Goal: Task Accomplishment & Management: Use online tool/utility

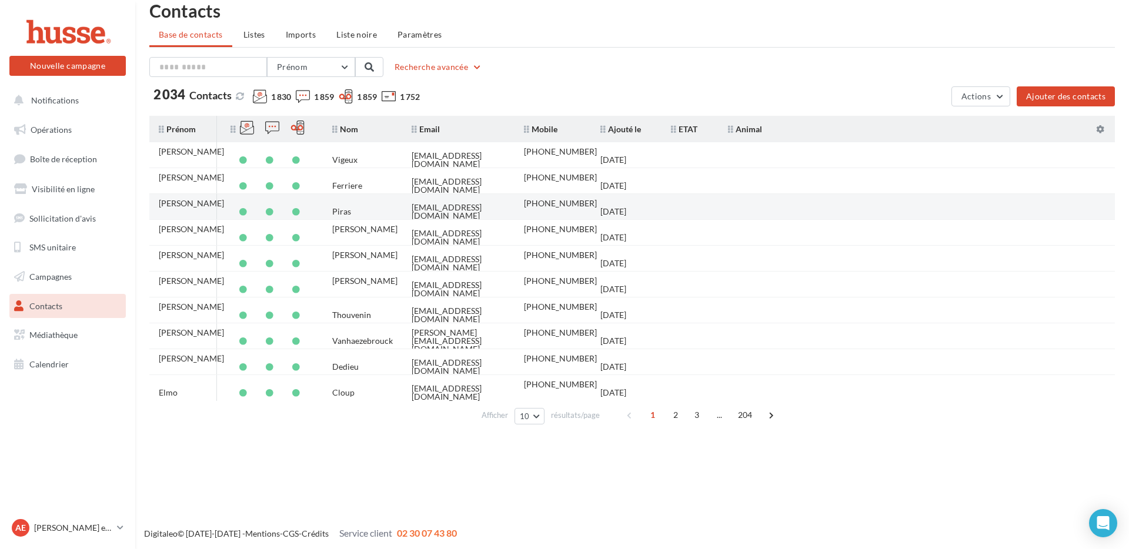
scroll to position [19, 0]
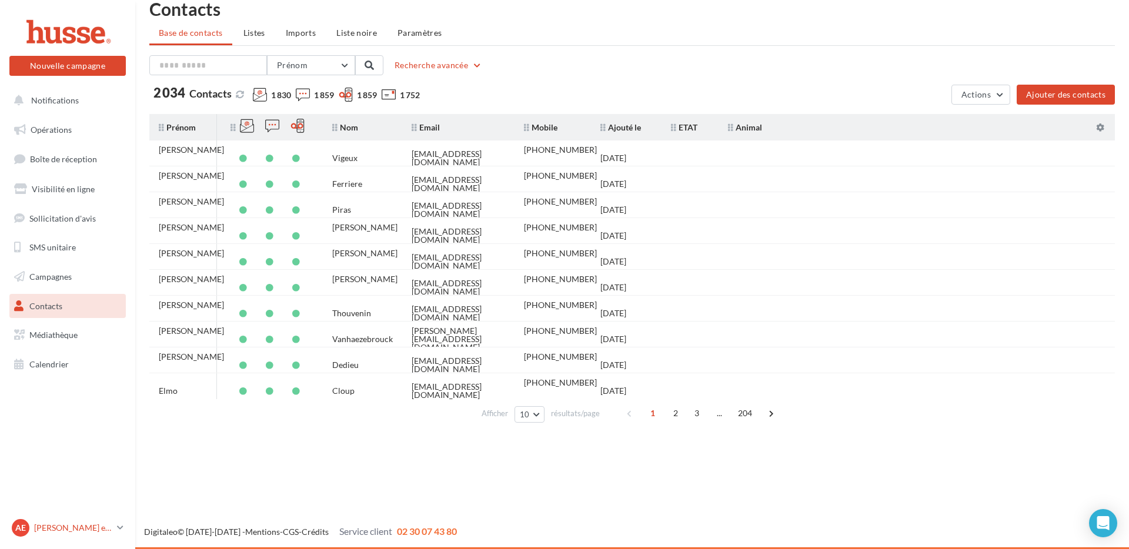
click at [124, 528] on link "Ae Anita et Valentin Perlemoine valentin.p" at bounding box center [67, 528] width 116 height 22
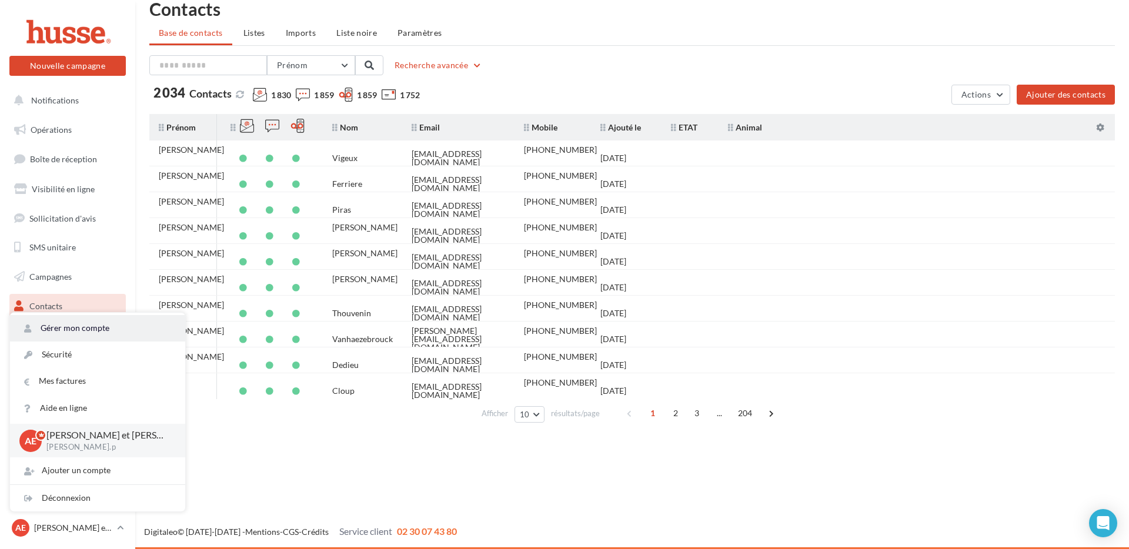
click at [99, 331] on link "Gérer mon compte" at bounding box center [97, 328] width 175 height 26
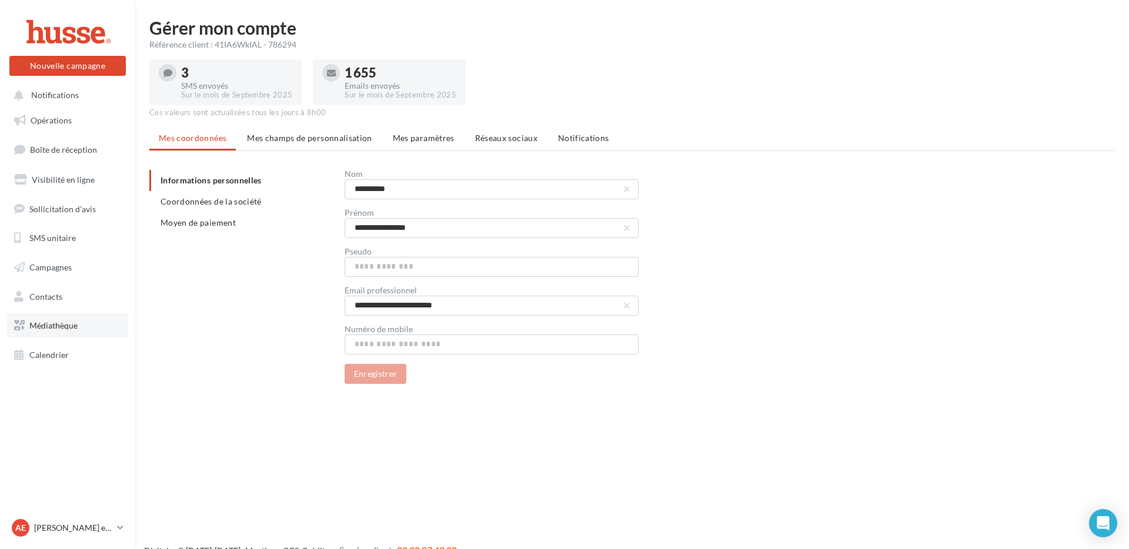
click at [90, 329] on link "Médiathèque" at bounding box center [67, 325] width 121 height 25
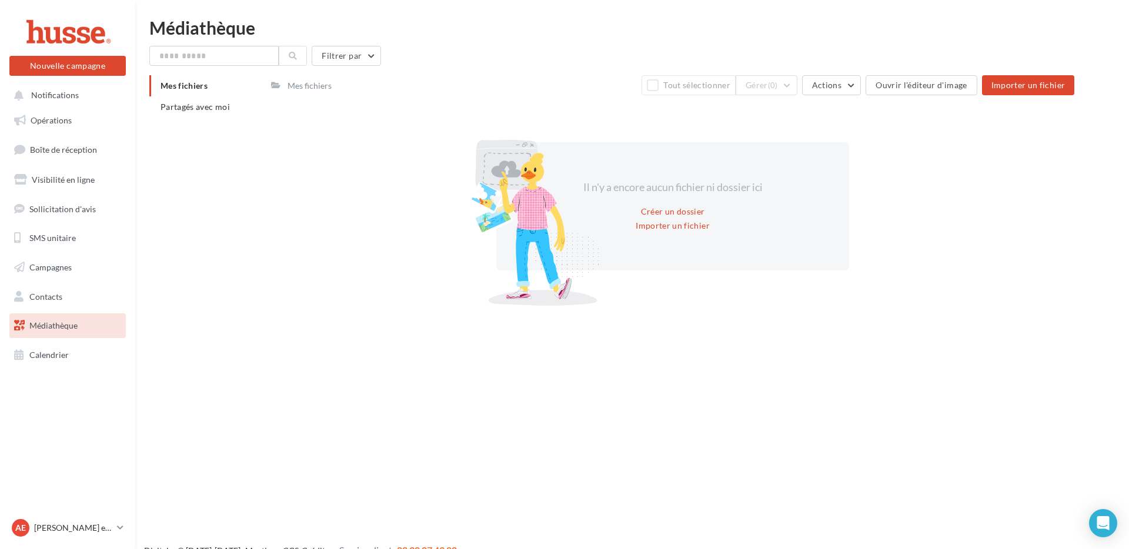
click at [308, 82] on div "Mes fichiers" at bounding box center [310, 86] width 44 height 12
click at [71, 124] on span "Opérations" at bounding box center [51, 120] width 41 height 10
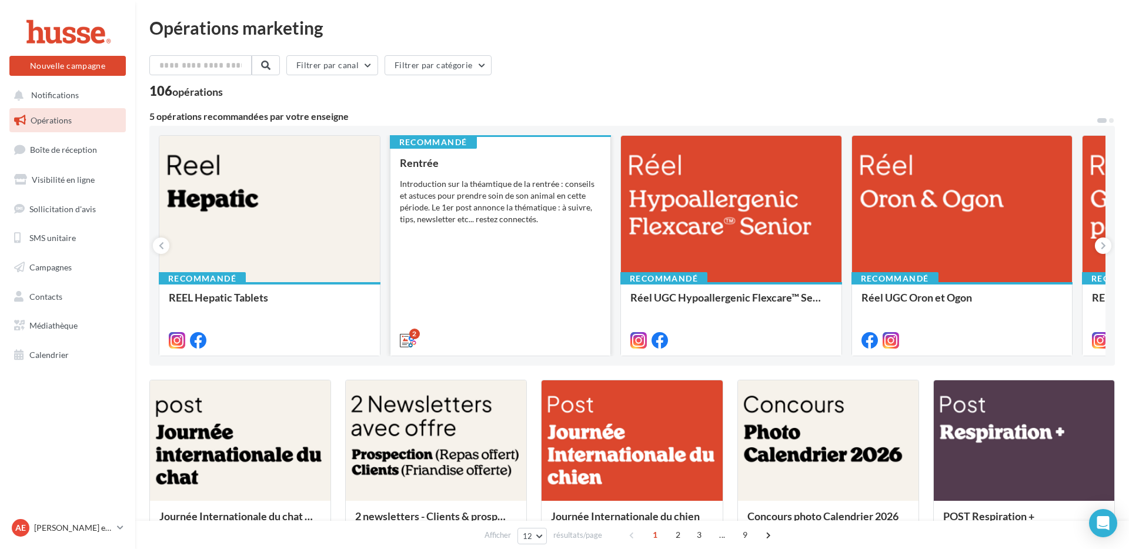
click at [493, 190] on div "Introduction sur la théamtique de la rentrée : conseils et astuces pour prendre…" at bounding box center [501, 201] width 202 height 47
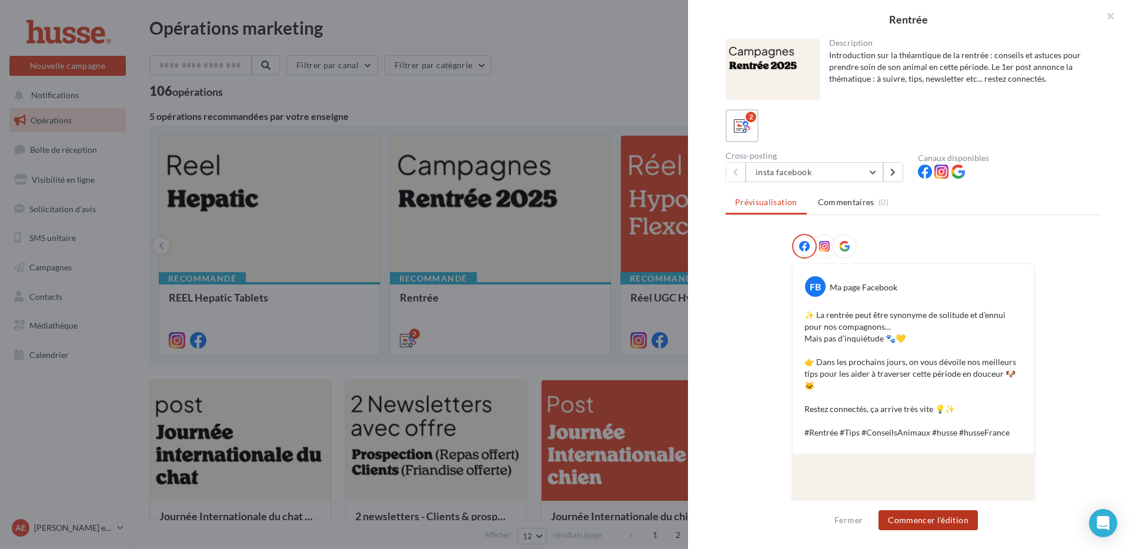
click at [937, 522] on button "Commencer l'édition" at bounding box center [928, 520] width 99 height 20
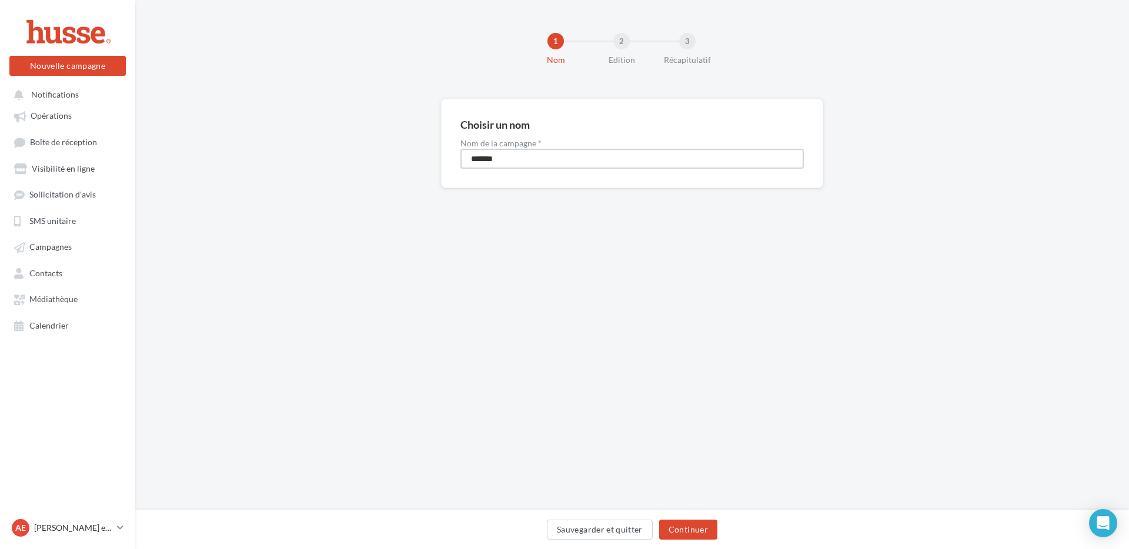
click at [523, 160] on input "*******" at bounding box center [631, 159] width 343 height 20
type input "**********"
click at [703, 539] on button "Continuer" at bounding box center [688, 530] width 58 height 20
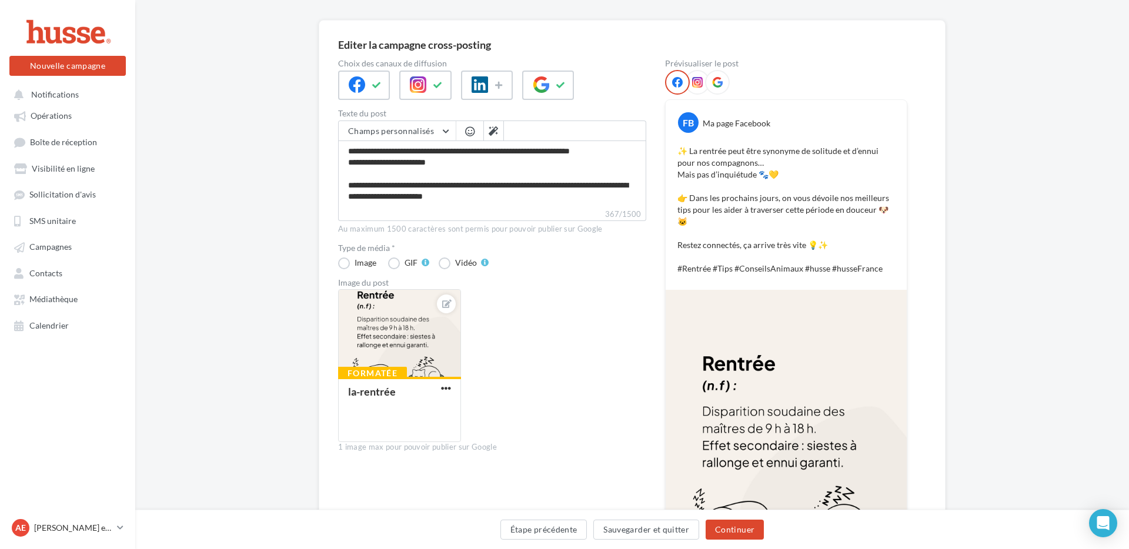
scroll to position [79, 0]
click at [503, 81] on icon at bounding box center [499, 85] width 9 height 8
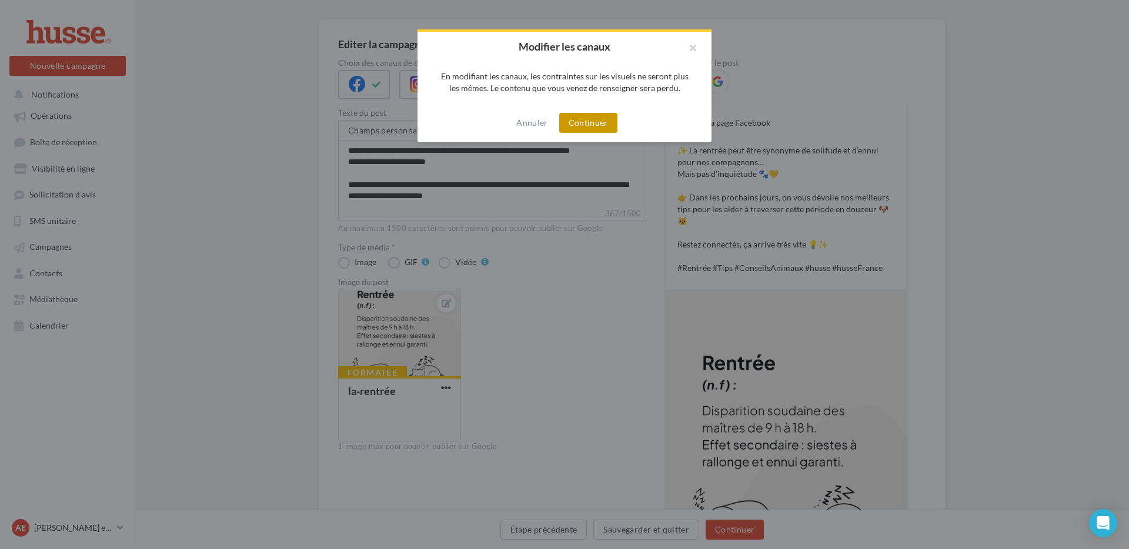
click at [585, 121] on button "Continuer" at bounding box center [588, 123] width 58 height 20
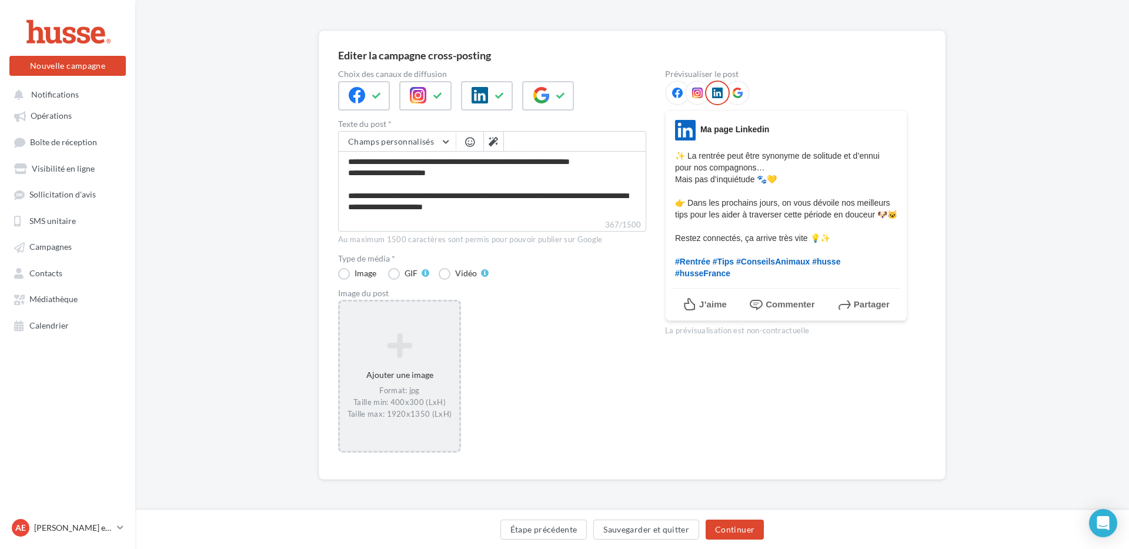
click at [395, 346] on icon at bounding box center [400, 346] width 110 height 28
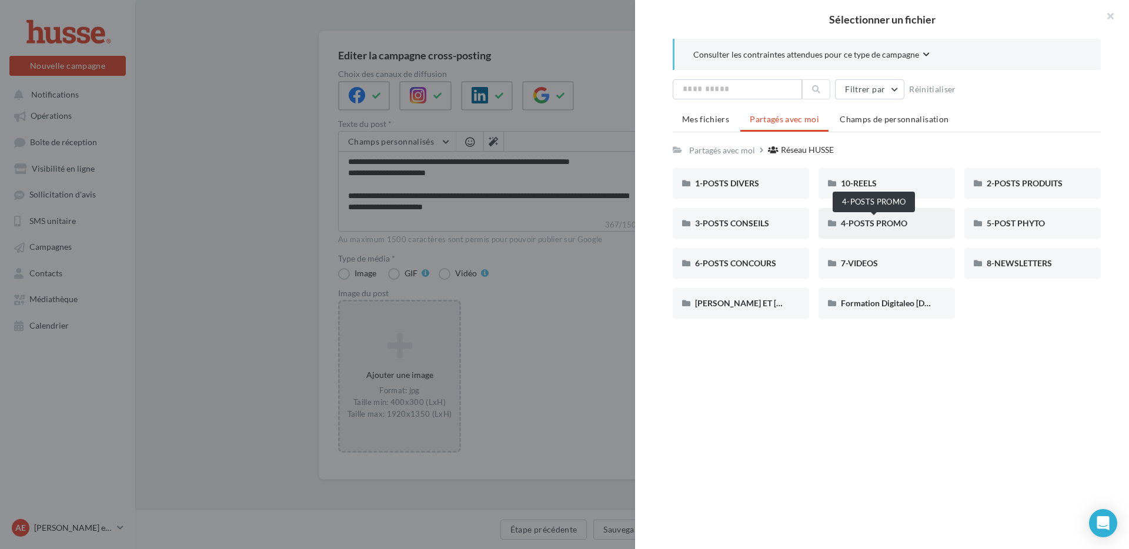
click at [880, 222] on span "4-POSTS PROMO" at bounding box center [874, 223] width 66 height 10
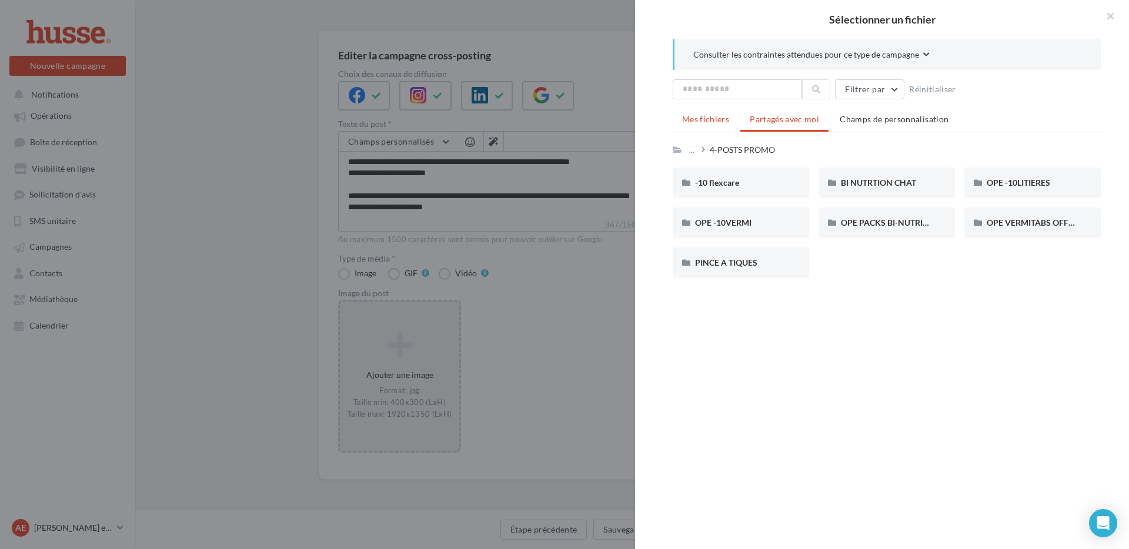
click at [727, 124] on li "Mes fichiers" at bounding box center [706, 119] width 66 height 21
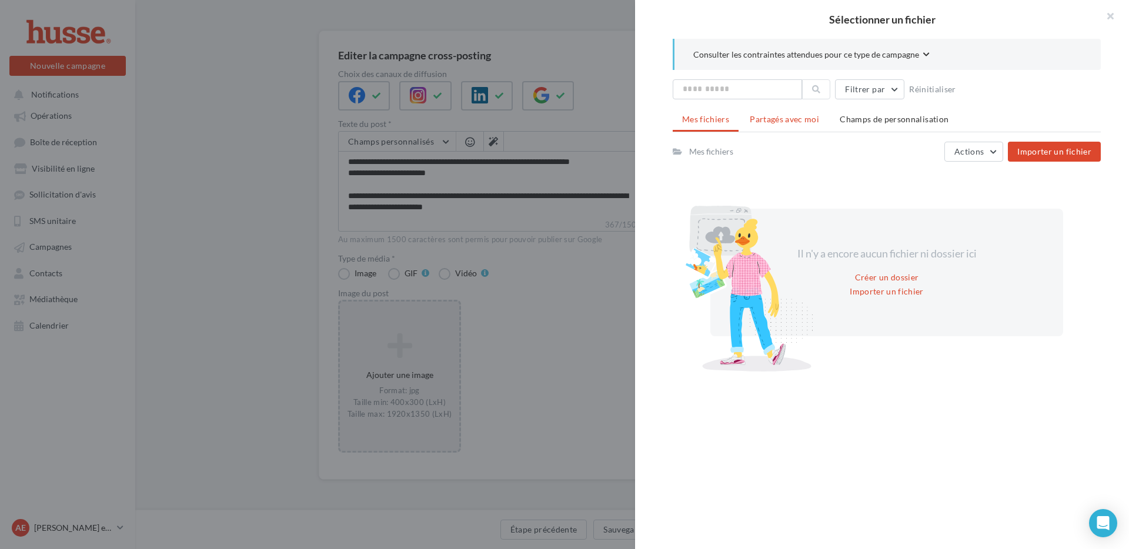
click at [779, 121] on span "Partagés avec moi" at bounding box center [784, 119] width 69 height 10
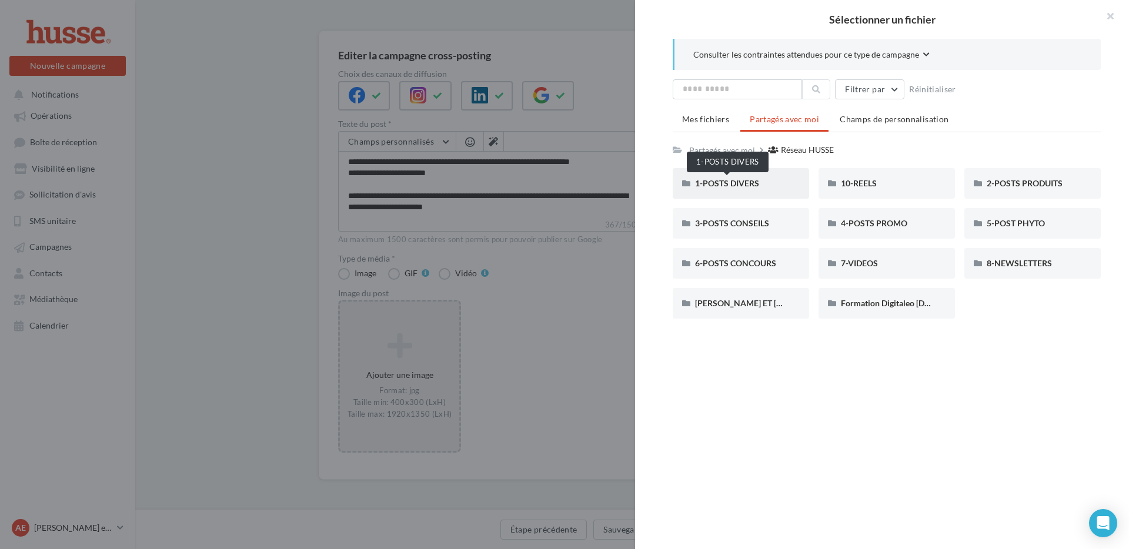
click at [757, 182] on span "1-POSTS DIVERS" at bounding box center [727, 183] width 64 height 10
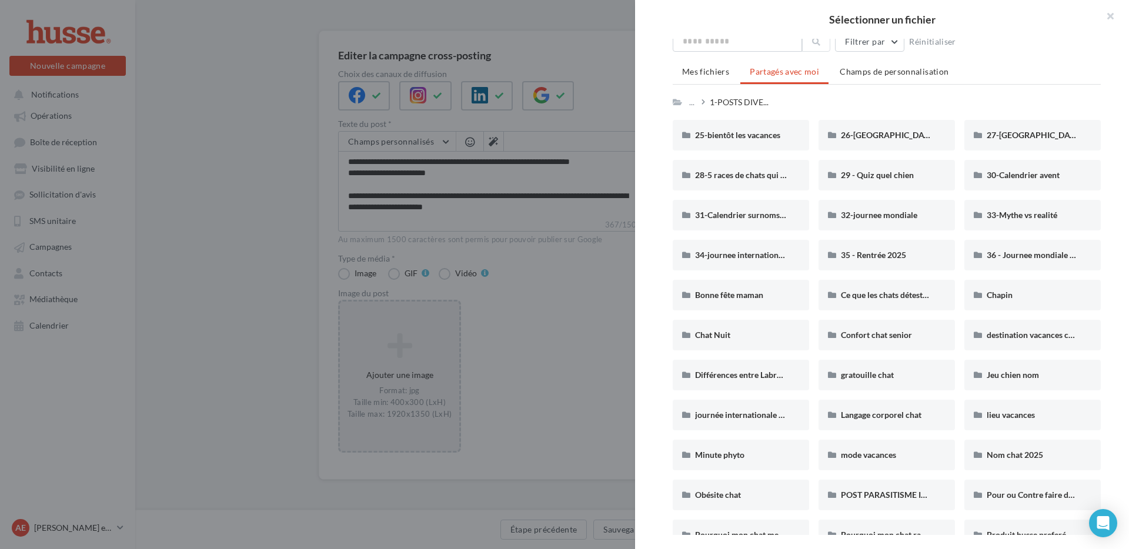
scroll to position [49, 0]
click at [749, 104] on span "1-POSTS DIVE..." at bounding box center [739, 101] width 59 height 12
click at [689, 101] on div "..." at bounding box center [692, 101] width 10 height 16
drag, startPoint x: 680, startPoint y: 101, endPoint x: 707, endPoint y: 99, distance: 26.6
click at [680, 101] on icon at bounding box center [677, 101] width 9 height 8
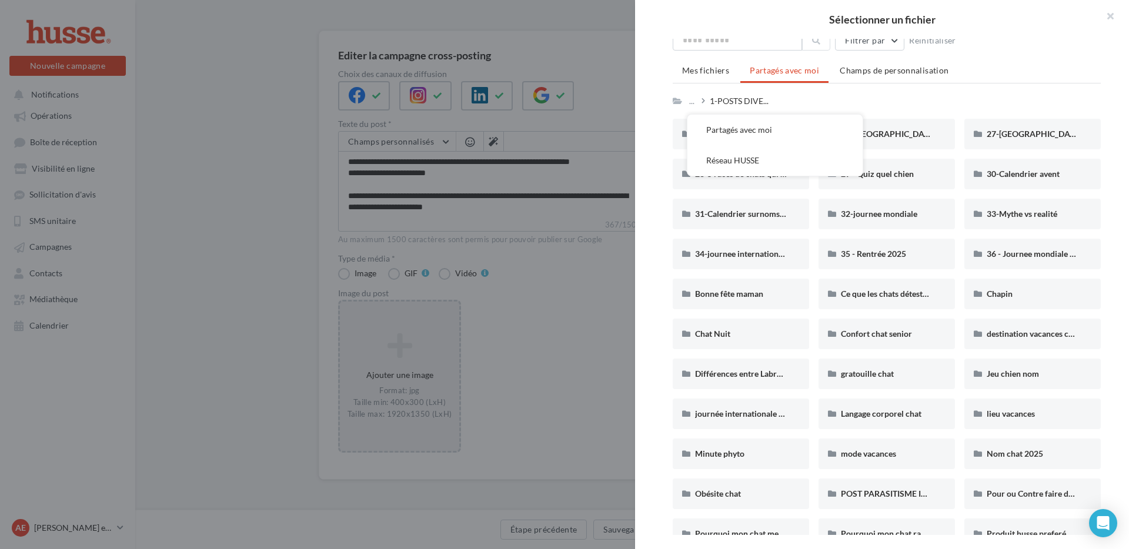
click at [746, 164] on button "Réseau HUSSE" at bounding box center [774, 160] width 175 height 31
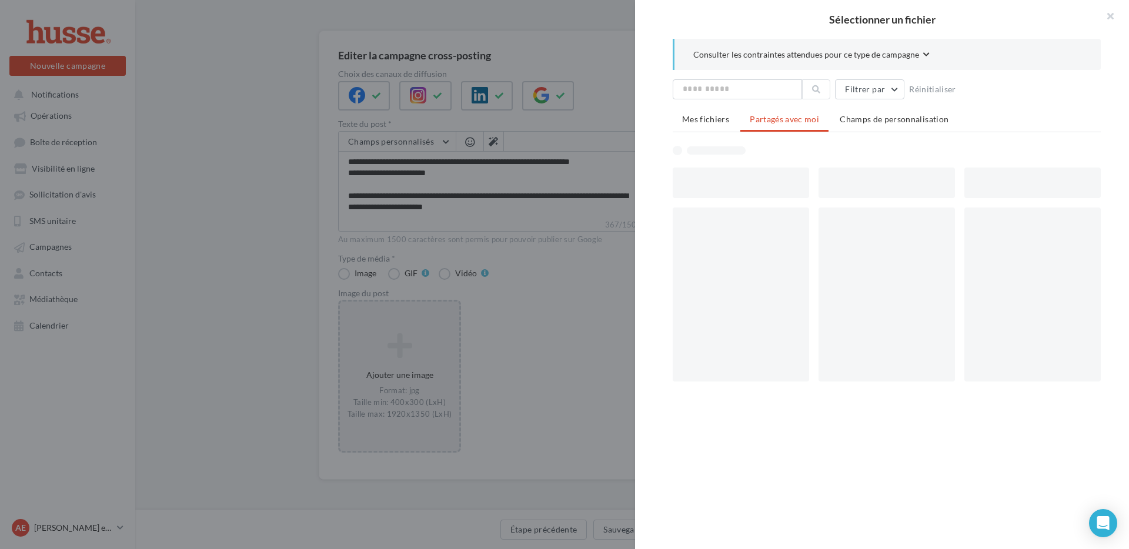
scroll to position [0, 0]
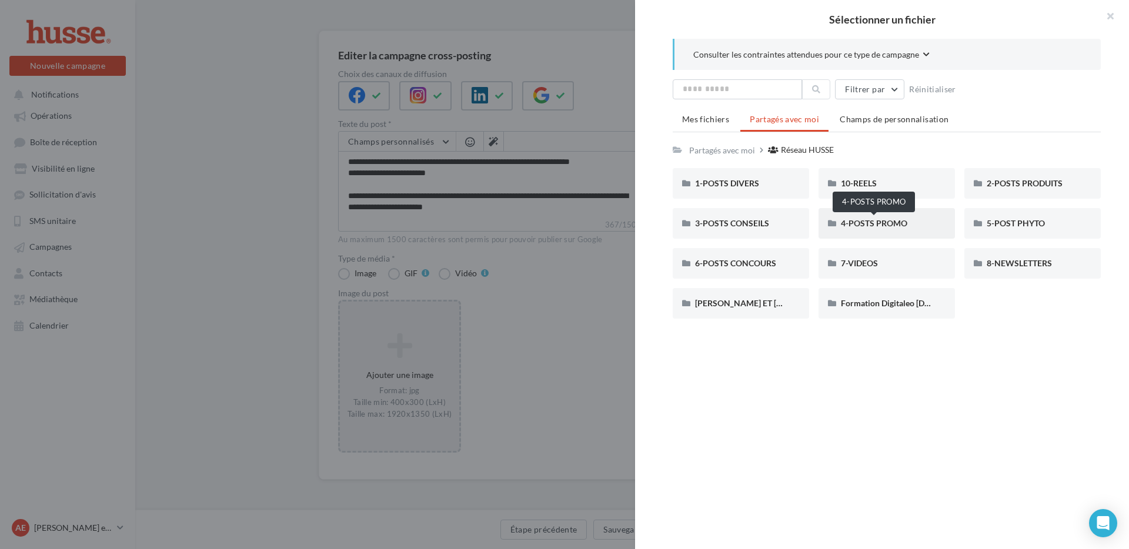
click at [901, 225] on span "4-POSTS PROMO" at bounding box center [874, 223] width 66 height 10
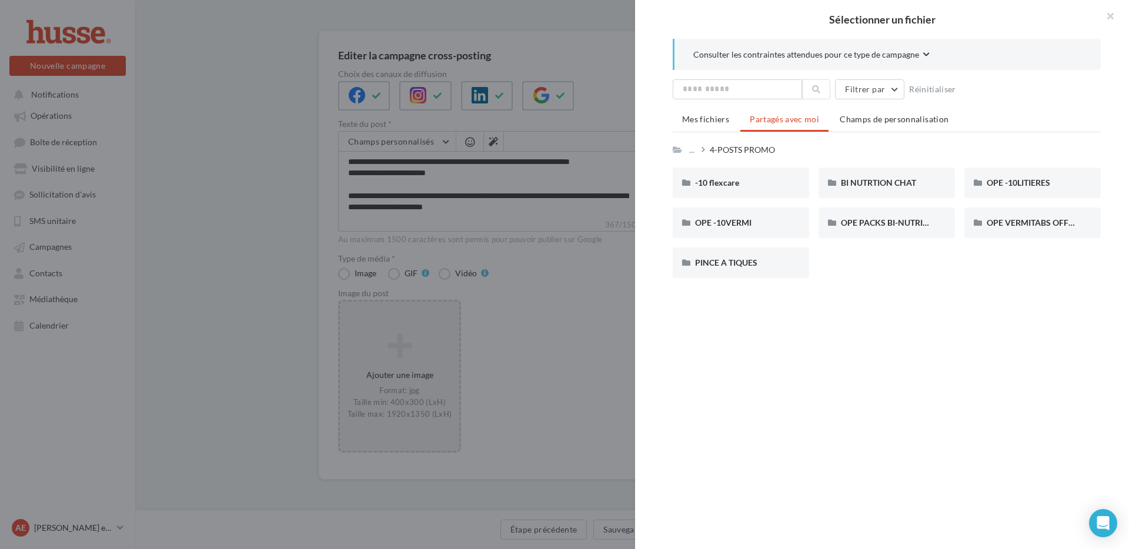
click at [706, 149] on div "..." at bounding box center [698, 150] width 23 height 16
click at [697, 148] on div "..." at bounding box center [694, 150] width 15 height 16
click at [690, 151] on div "..." at bounding box center [692, 150] width 10 height 16
click at [772, 211] on button "Réseau HUSSE" at bounding box center [774, 209] width 175 height 31
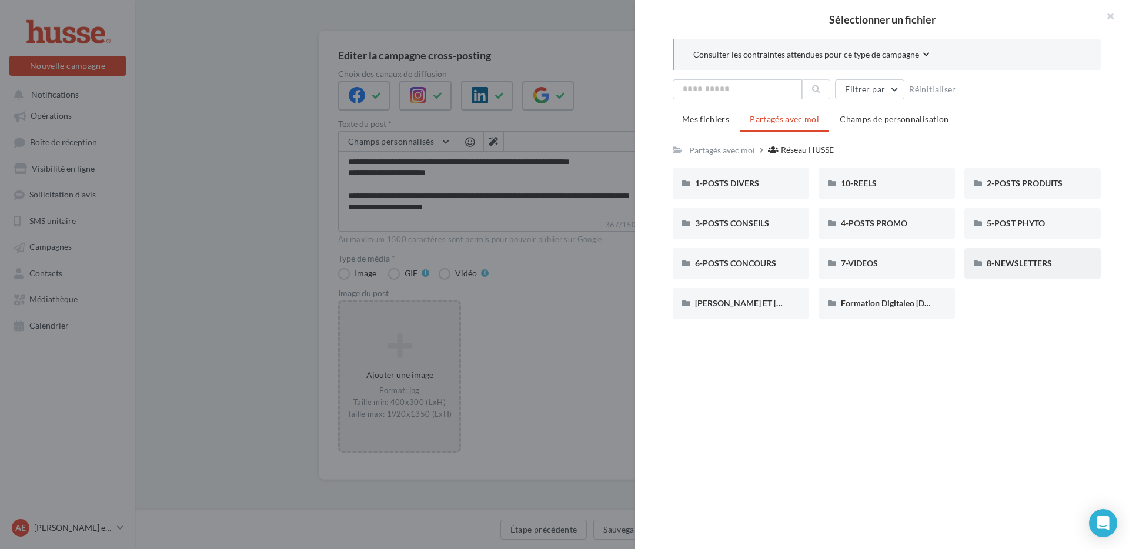
click at [1050, 269] on div "8-NEWSLETTERS" at bounding box center [1032, 263] width 136 height 31
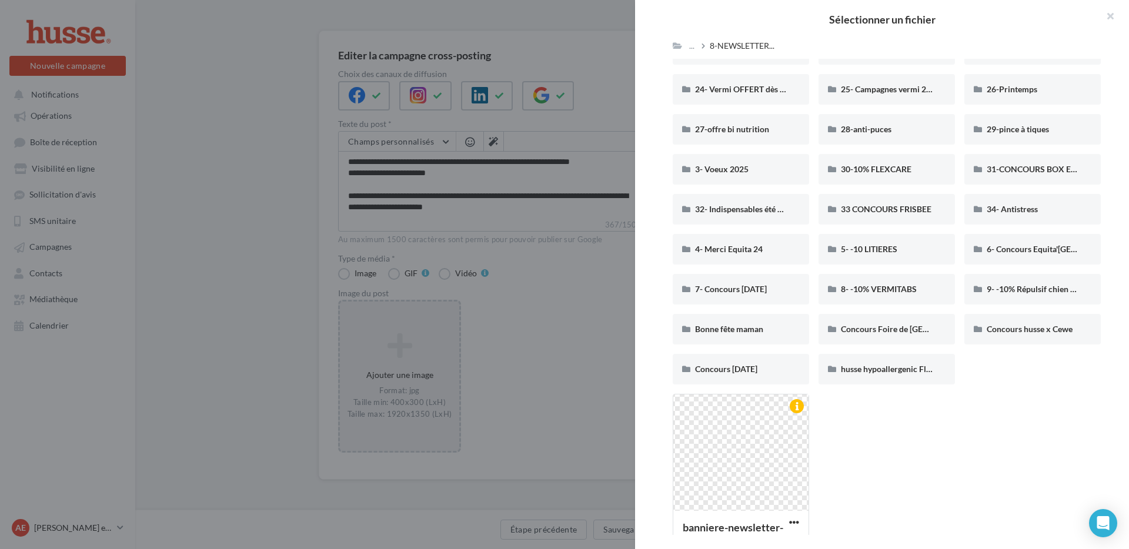
scroll to position [376, 0]
